Goal: Task Accomplishment & Management: Manage account settings

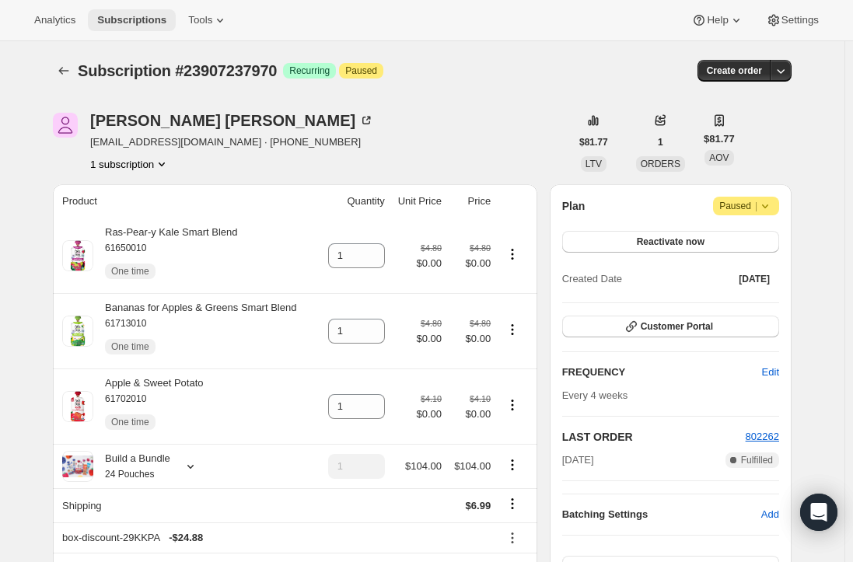
scroll to position [78, 0]
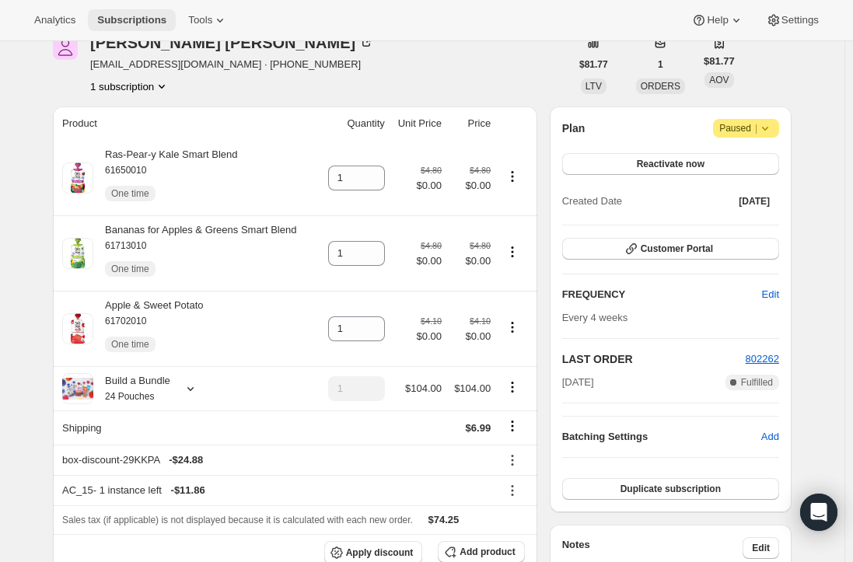
click at [126, 16] on span "Subscriptions" at bounding box center [131, 20] width 69 height 12
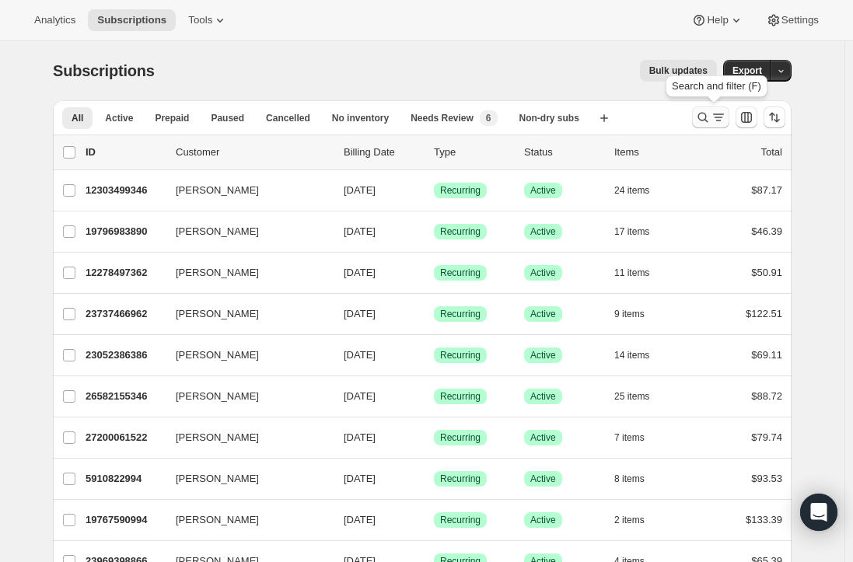
click at [716, 119] on icon "Search and filter results" at bounding box center [718, 118] width 16 height 16
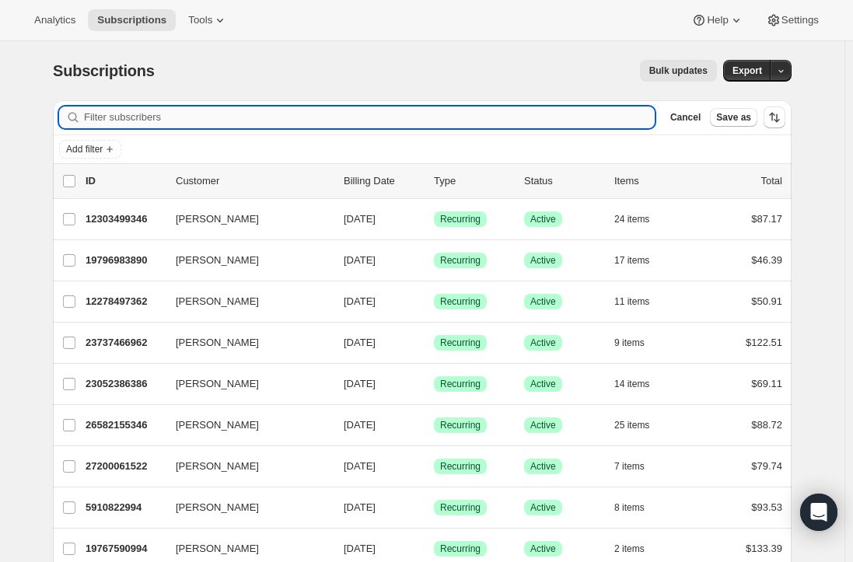
click at [216, 115] on input "Filter subscribers" at bounding box center [369, 117] width 570 height 22
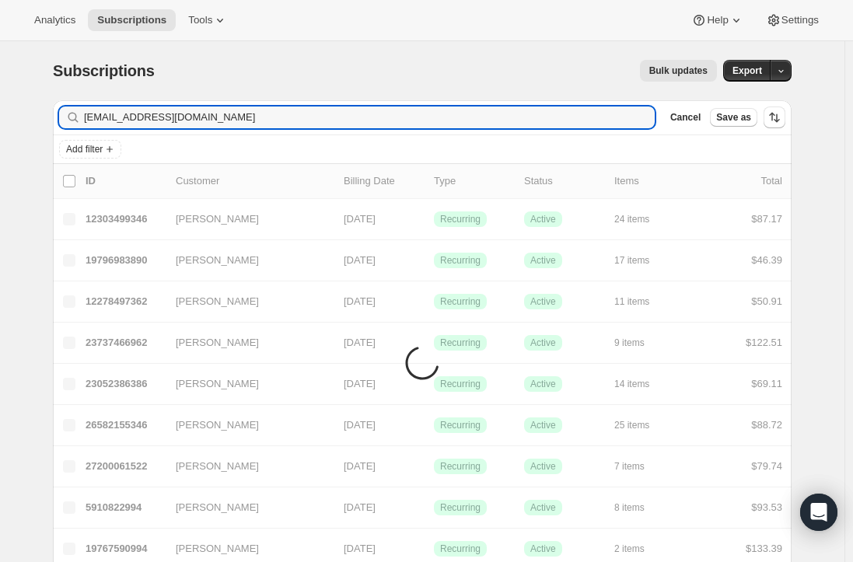
type input "[EMAIL_ADDRESS][DOMAIN_NAME]"
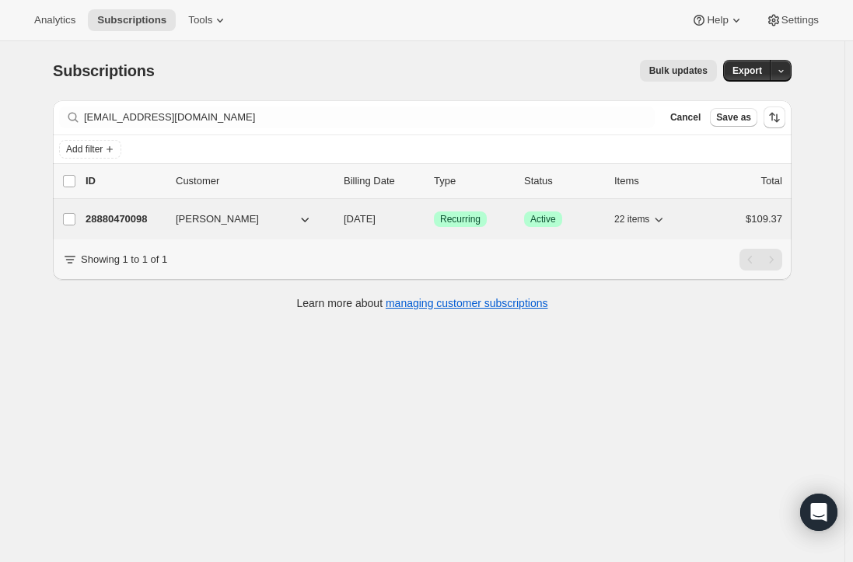
click at [124, 221] on p "28880470098" at bounding box center [124, 219] width 78 height 16
